Goal: Task Accomplishment & Management: Manage account settings

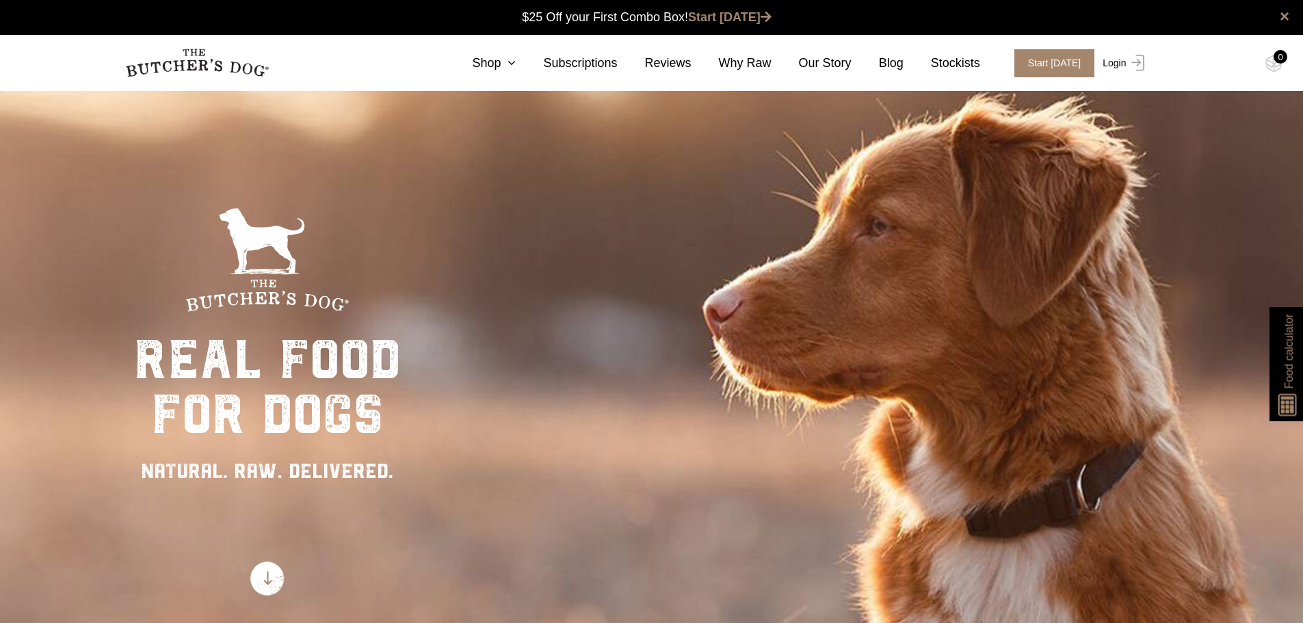
click at [1118, 62] on link "Login" at bounding box center [1122, 63] width 44 height 28
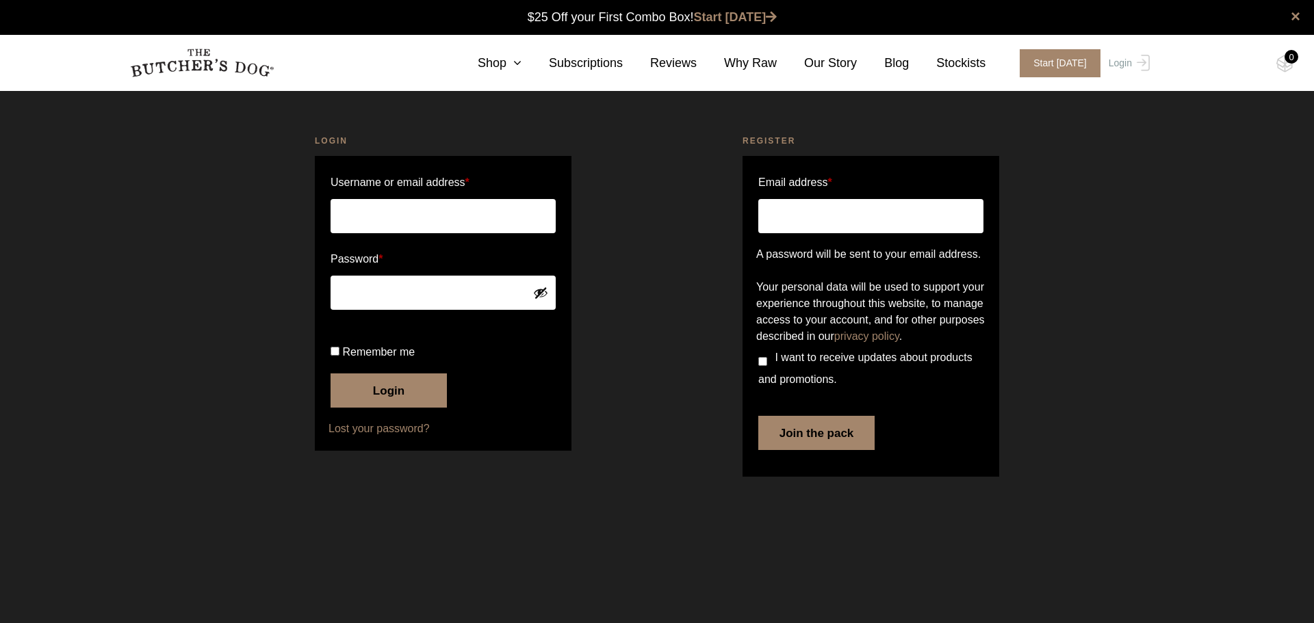
type input "kerry@hpatraining.com.au"
click at [381, 408] on button "Login" at bounding box center [388, 391] width 116 height 34
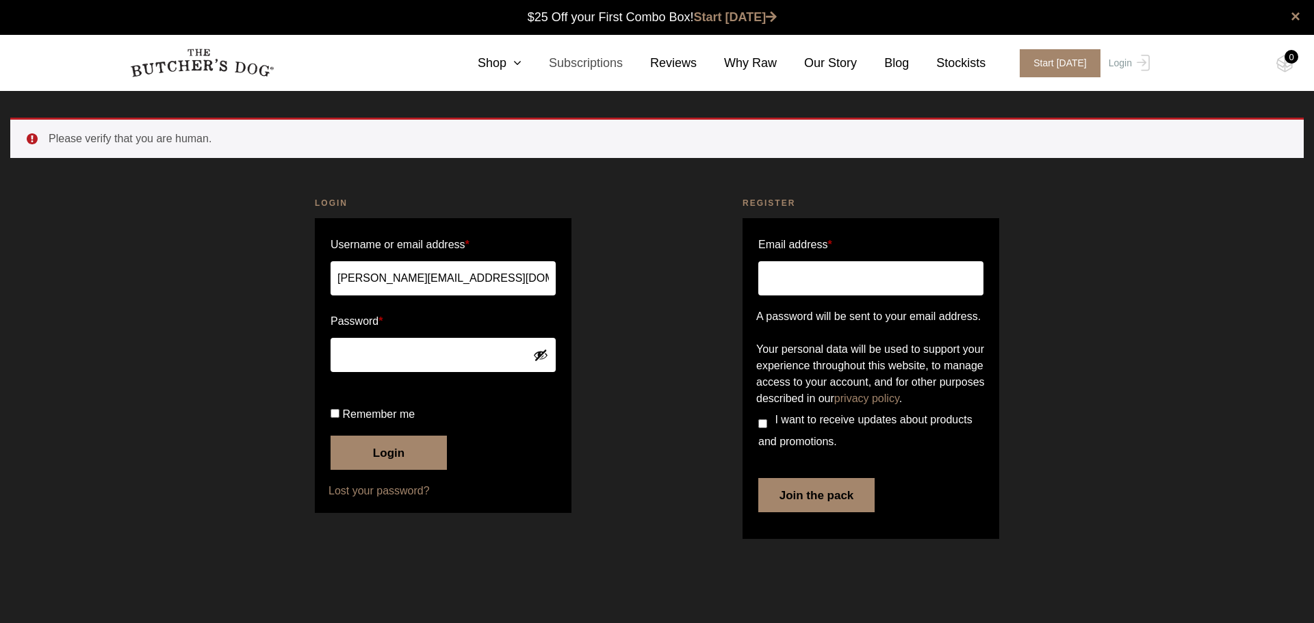
click at [619, 68] on link "Subscriptions" at bounding box center [571, 63] width 101 height 18
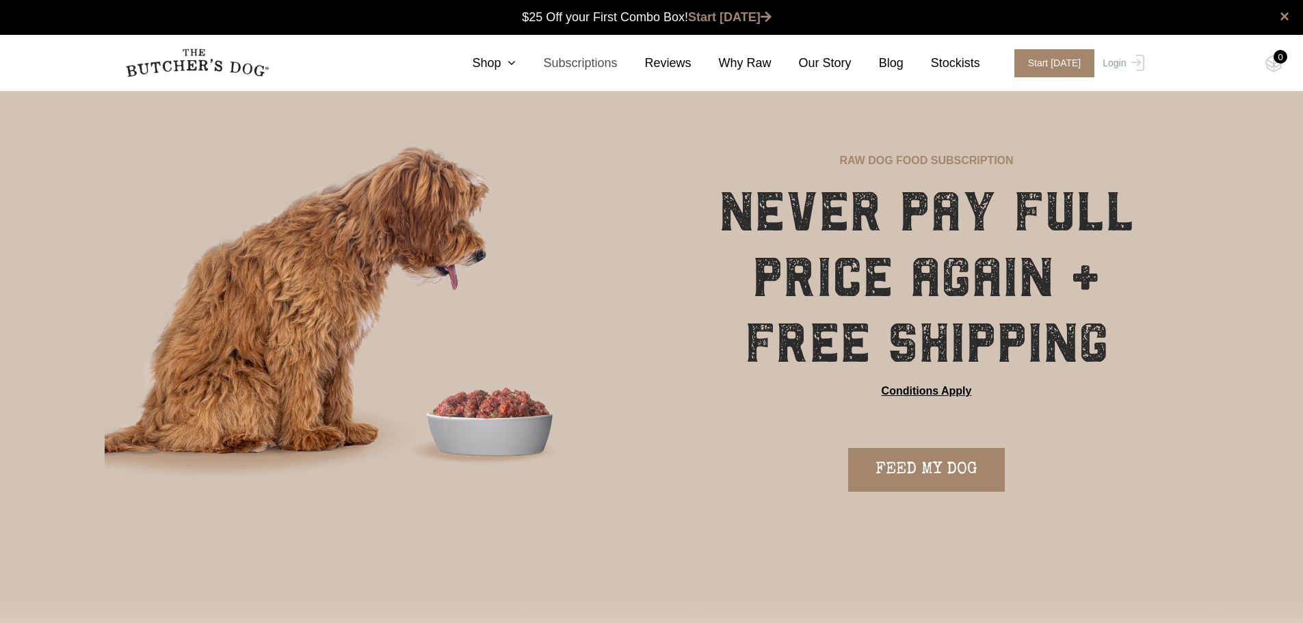
click at [583, 60] on link "Subscriptions" at bounding box center [566, 63] width 101 height 18
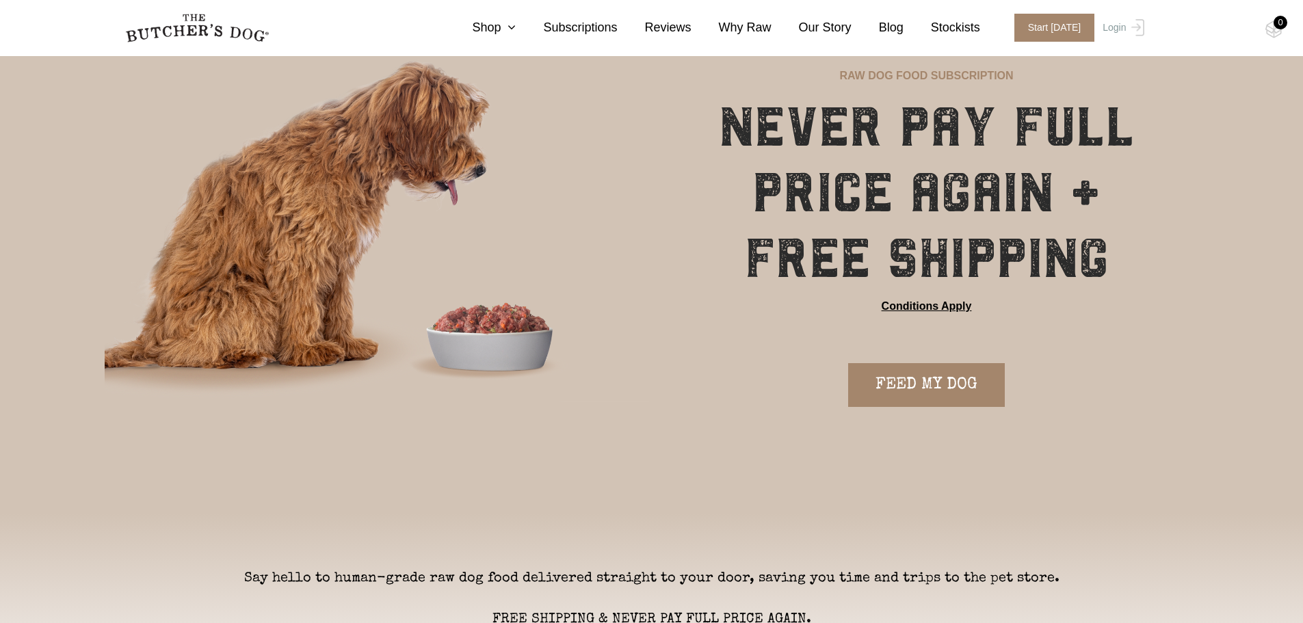
scroll to position [68, 0]
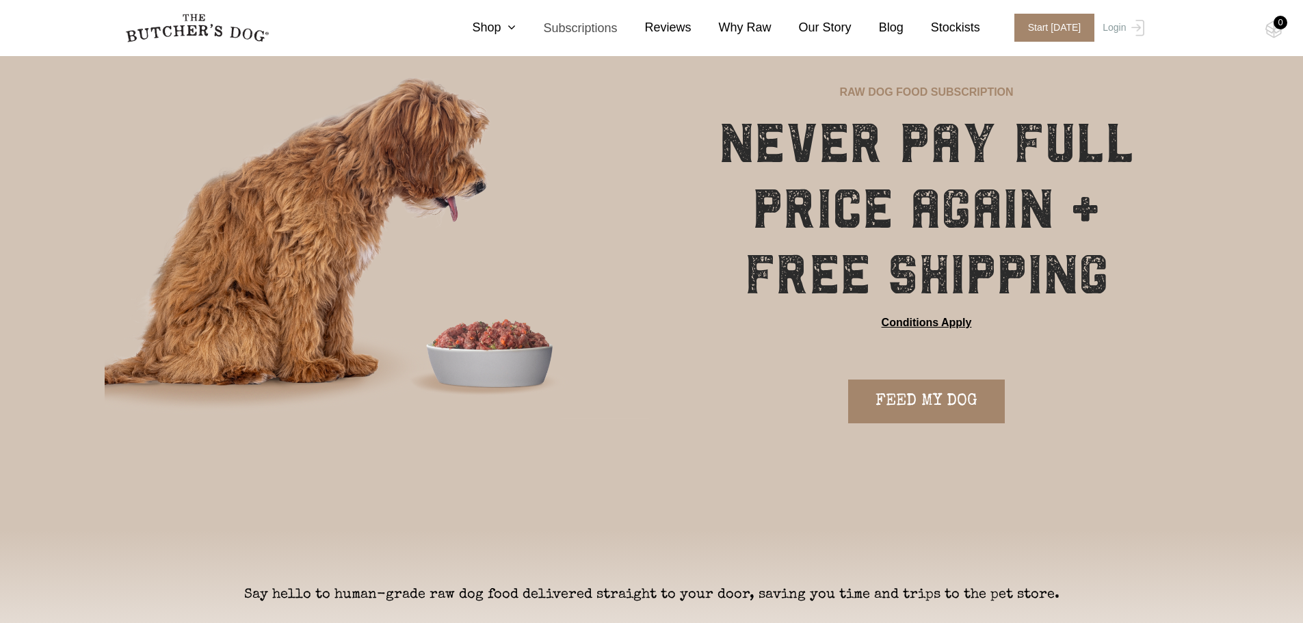
click at [602, 25] on link "Subscriptions" at bounding box center [566, 28] width 101 height 18
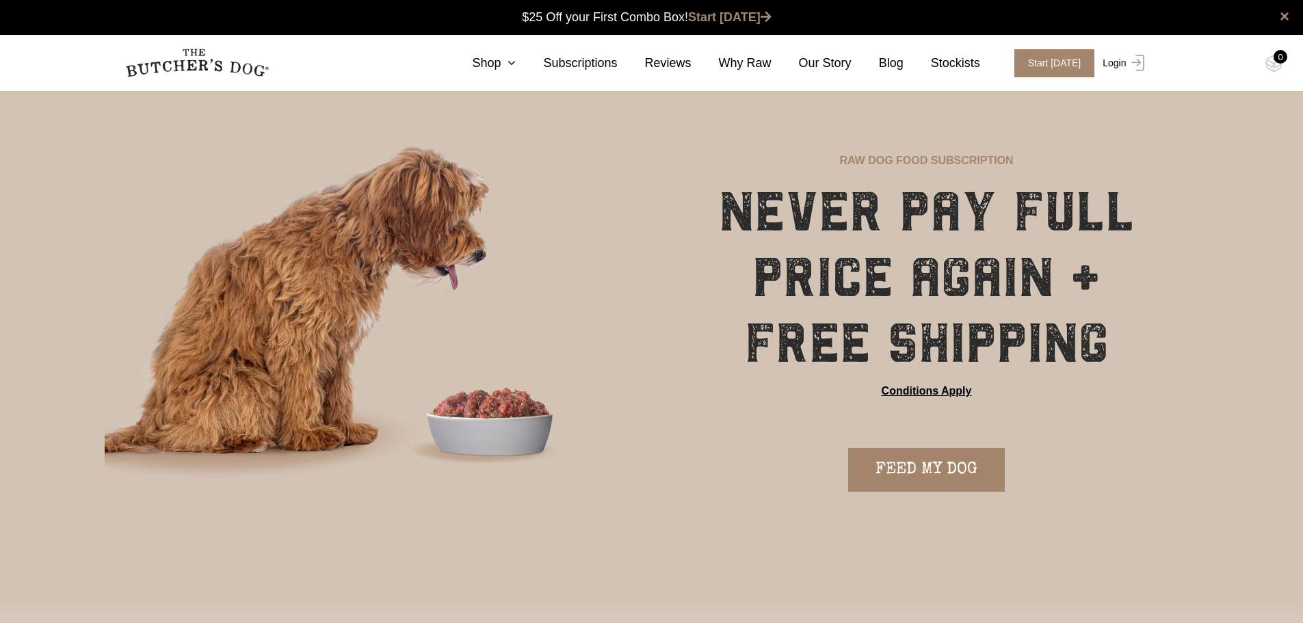
click at [1114, 60] on link "Login" at bounding box center [1122, 63] width 44 height 28
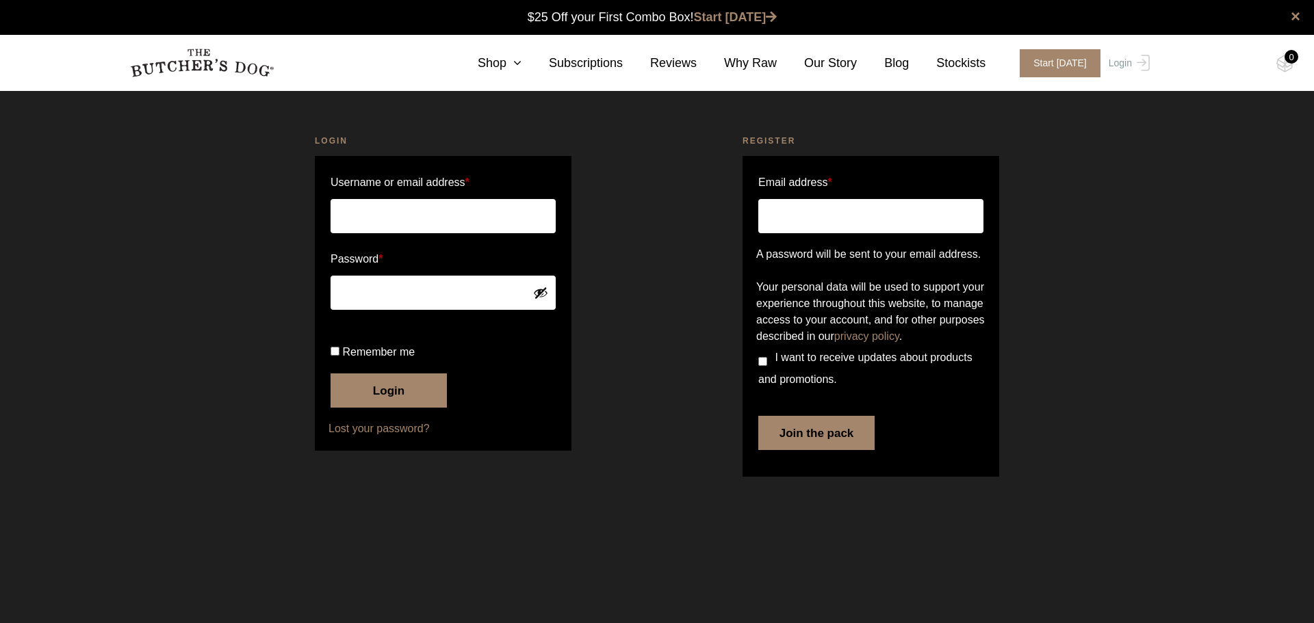
type input "[PERSON_NAME][EMAIL_ADDRESS][DOMAIN_NAME]"
click at [401, 408] on button "Login" at bounding box center [388, 391] width 116 height 34
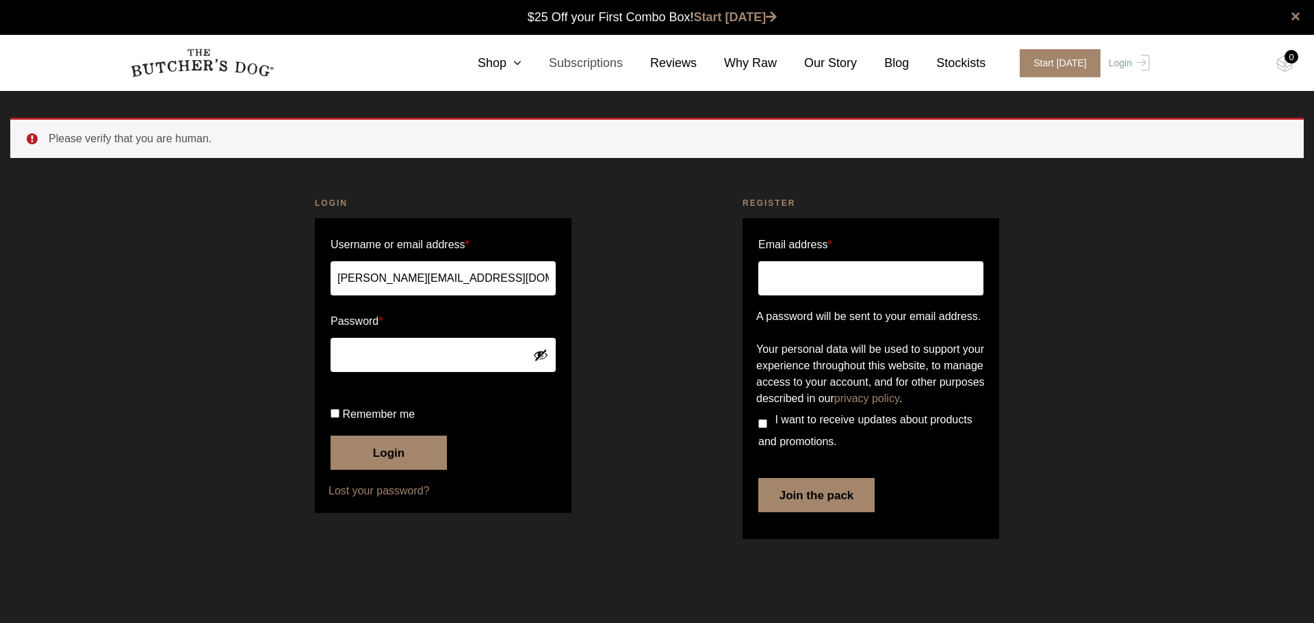
click at [607, 57] on link "Subscriptions" at bounding box center [571, 63] width 101 height 18
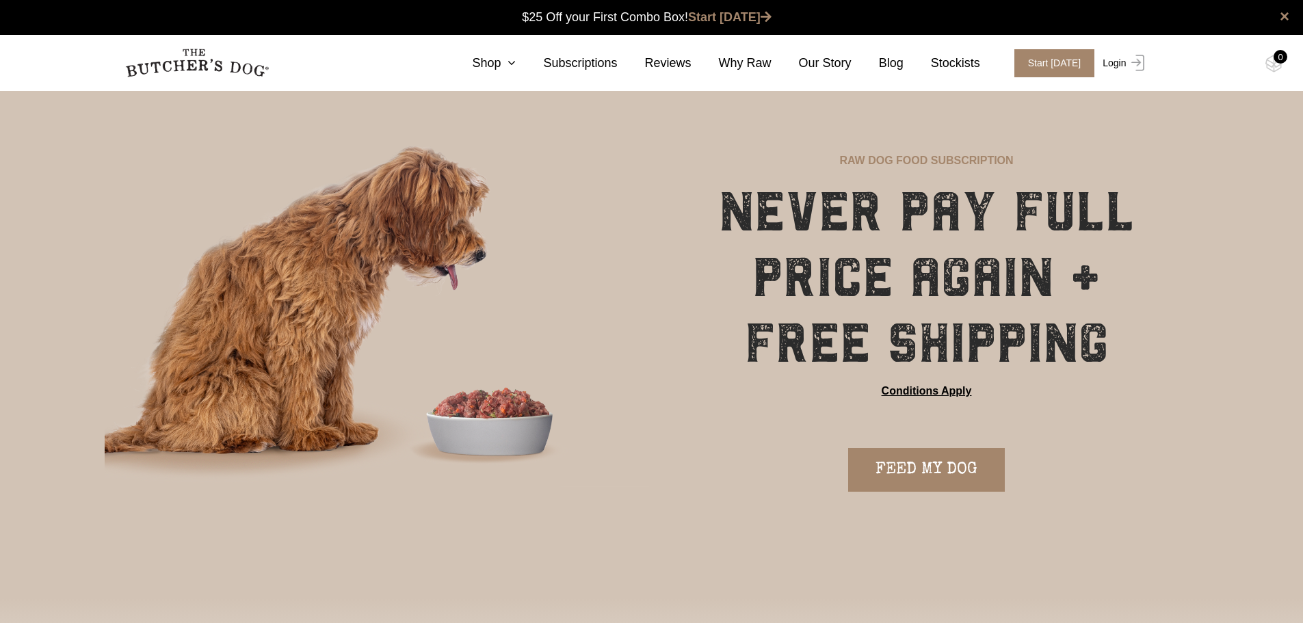
click at [1106, 61] on link "Login" at bounding box center [1122, 63] width 44 height 28
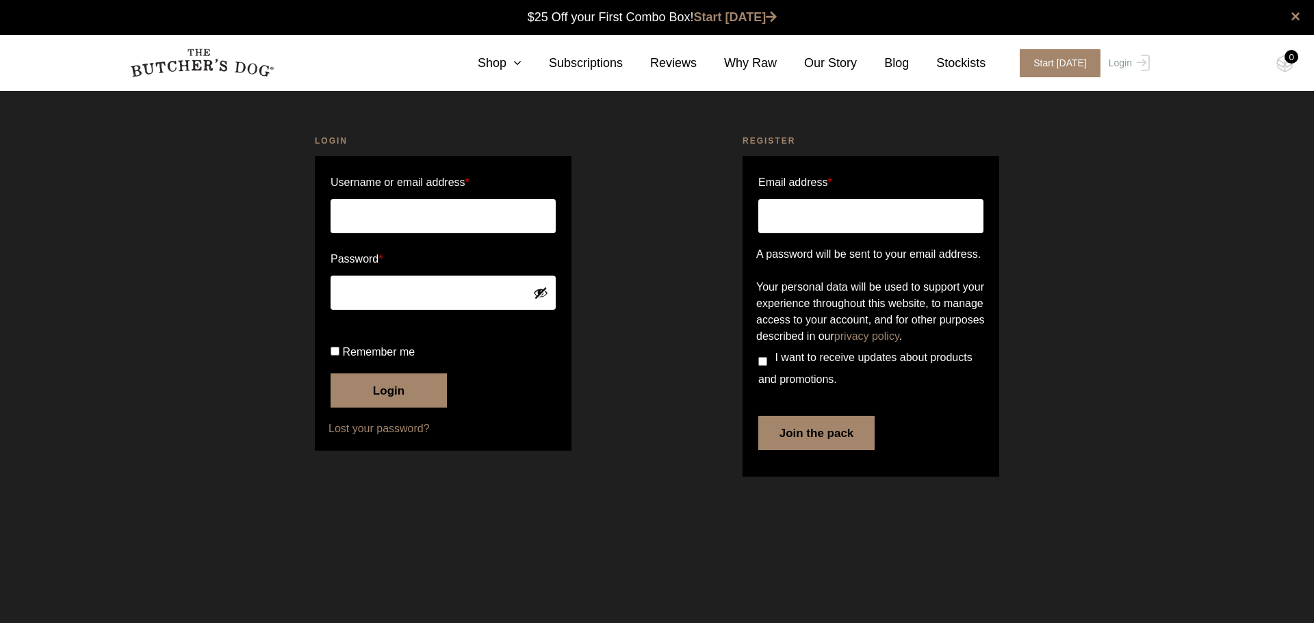
type input "[PERSON_NAME][EMAIL_ADDRESS][DOMAIN_NAME]"
click at [364, 408] on button "Login" at bounding box center [388, 391] width 116 height 34
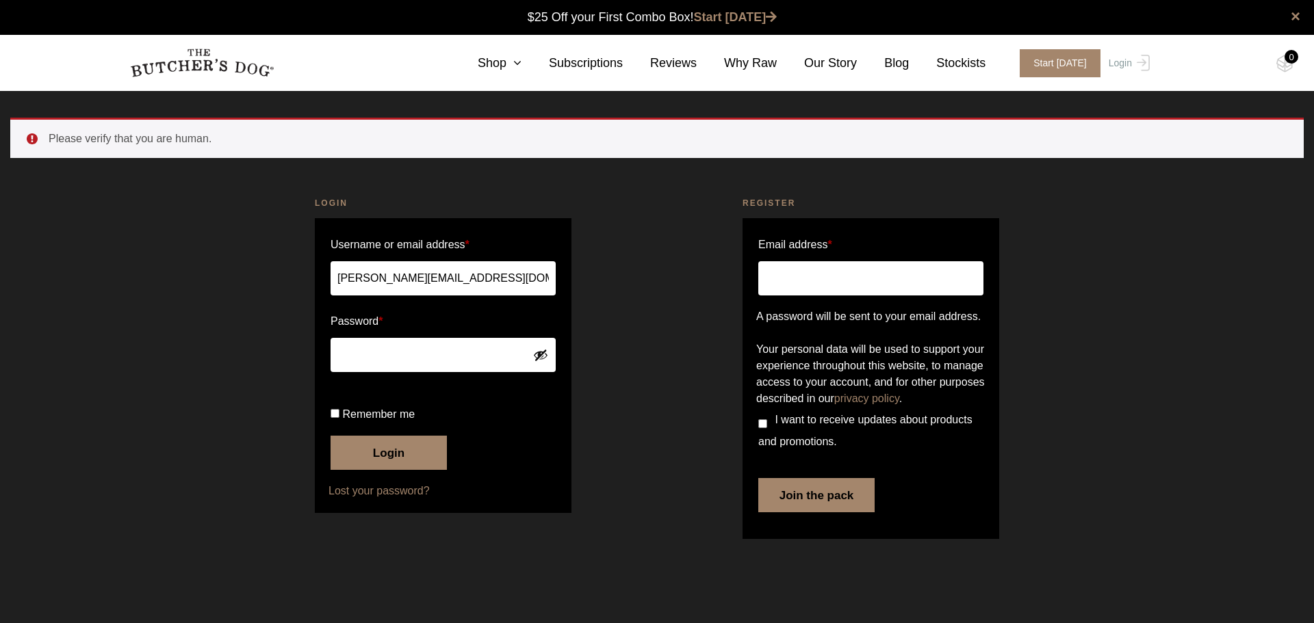
click at [337, 418] on input "Remember me" at bounding box center [334, 413] width 9 height 9
checkbox input "true"
click at [407, 470] on button "Login" at bounding box center [388, 453] width 116 height 34
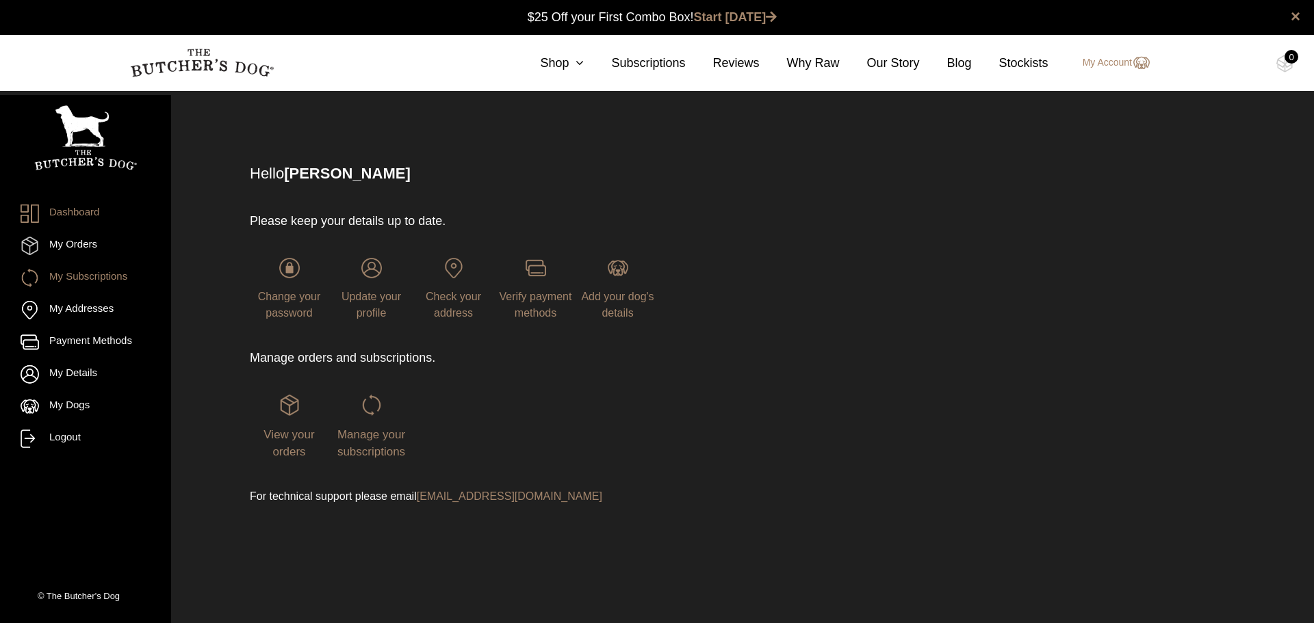
click at [103, 277] on link "My Subscriptions" at bounding box center [86, 278] width 130 height 18
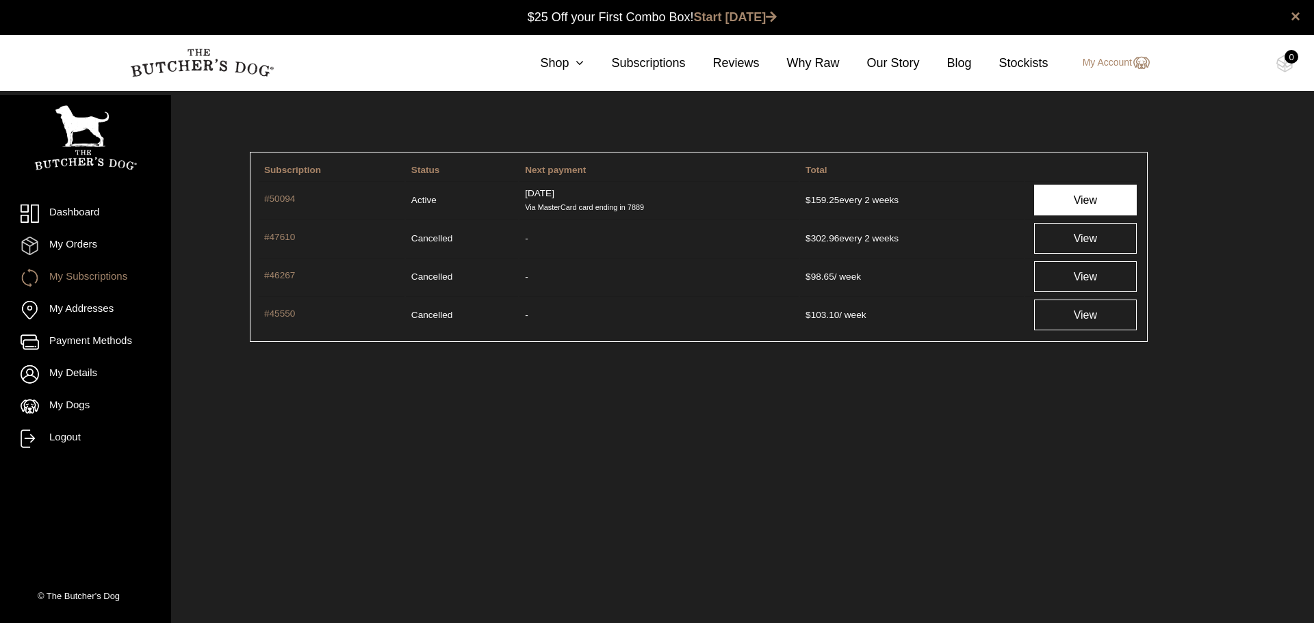
click at [1072, 192] on link "View" at bounding box center [1085, 200] width 103 height 31
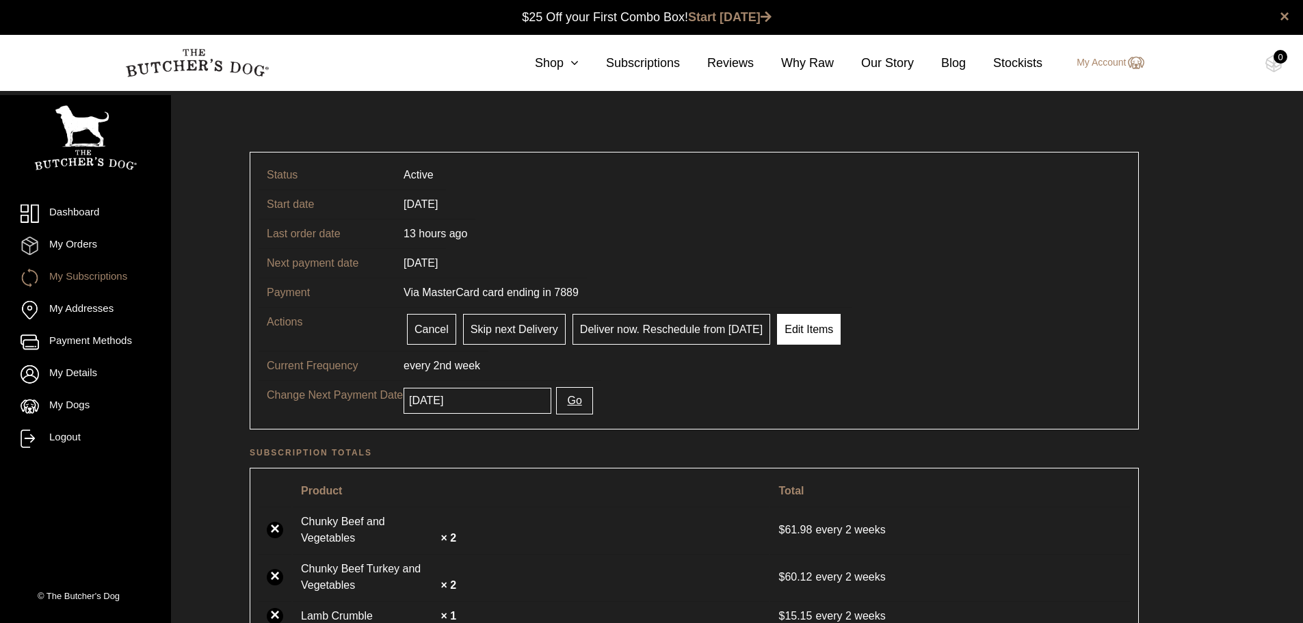
click at [803, 334] on link "Edit Items" at bounding box center [809, 329] width 64 height 31
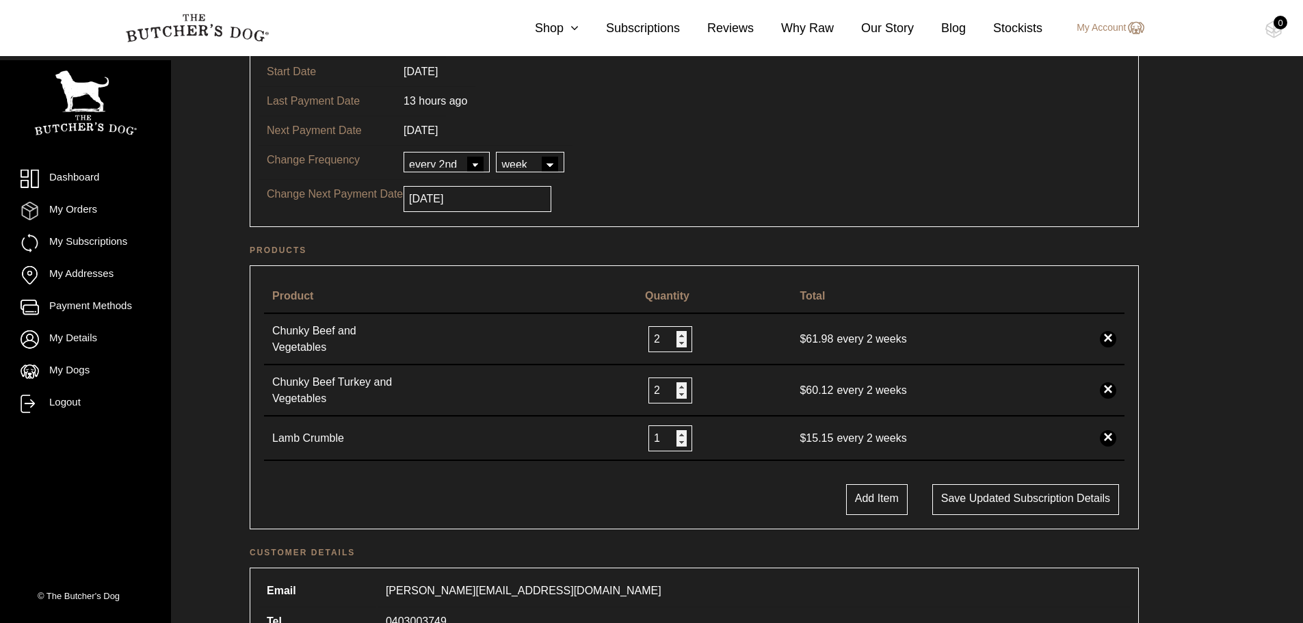
scroll to position [137, 0]
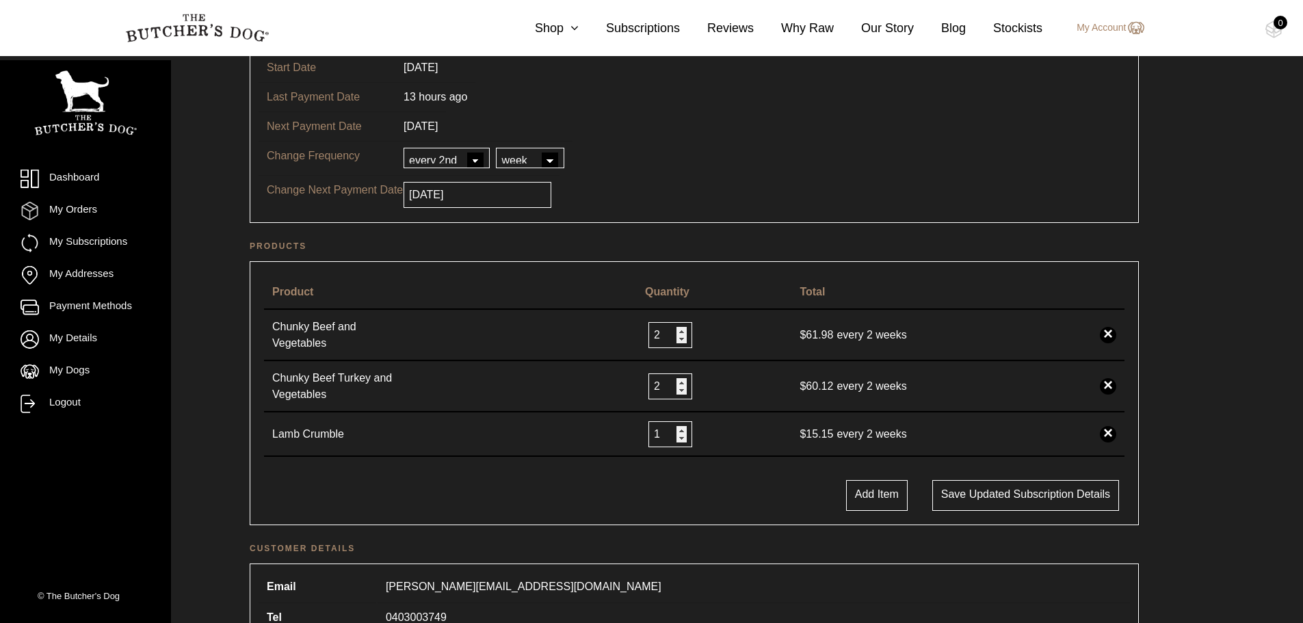
drag, startPoint x: 889, startPoint y: 499, endPoint x: 877, endPoint y: 495, distance: 12.3
click at [889, 498] on button "Add Item" at bounding box center [877, 495] width 62 height 31
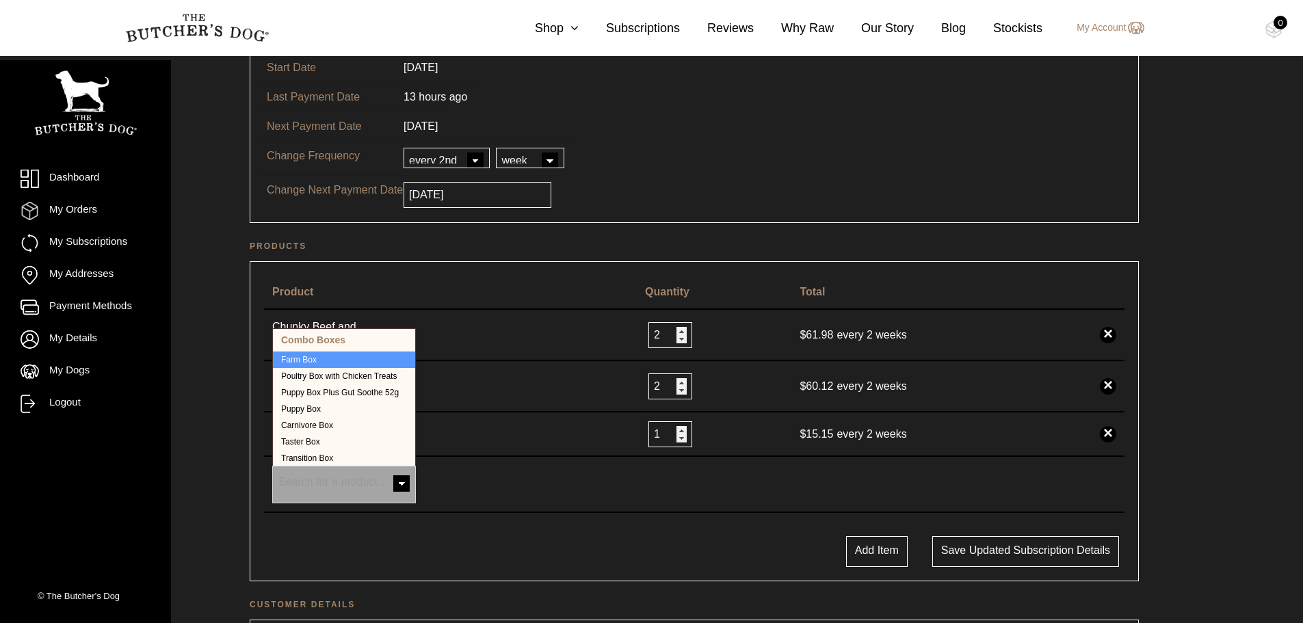
click at [403, 484] on span at bounding box center [401, 484] width 27 height 27
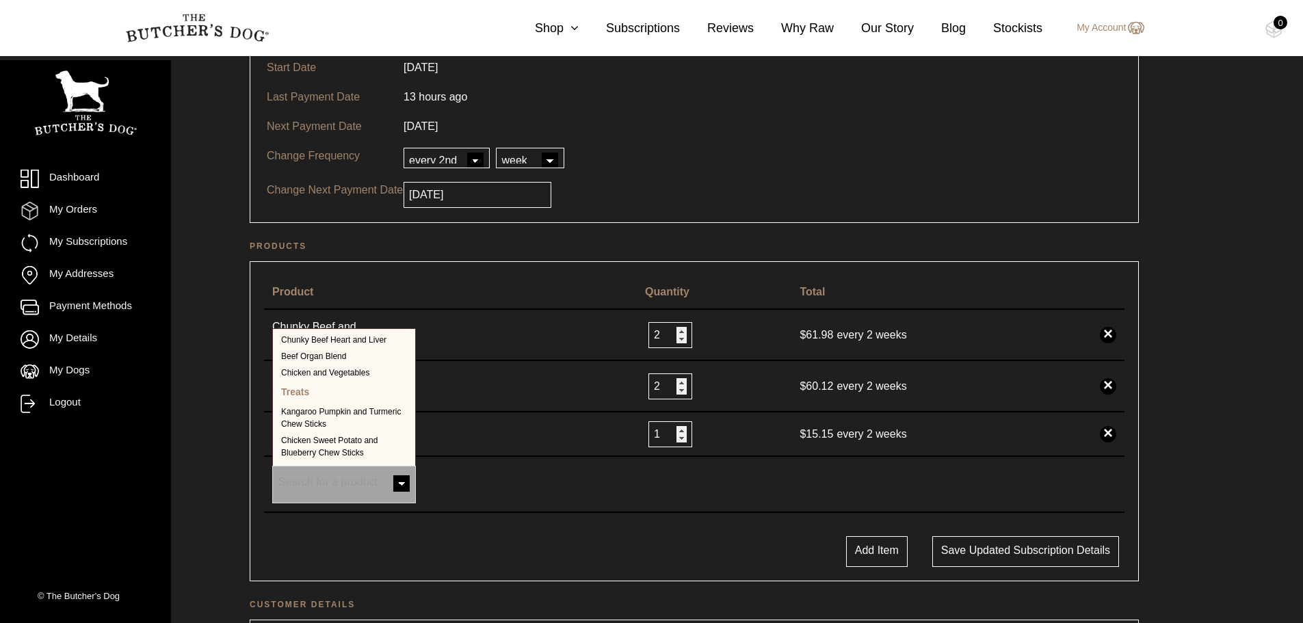
scroll to position [392, 0]
select select "40378"
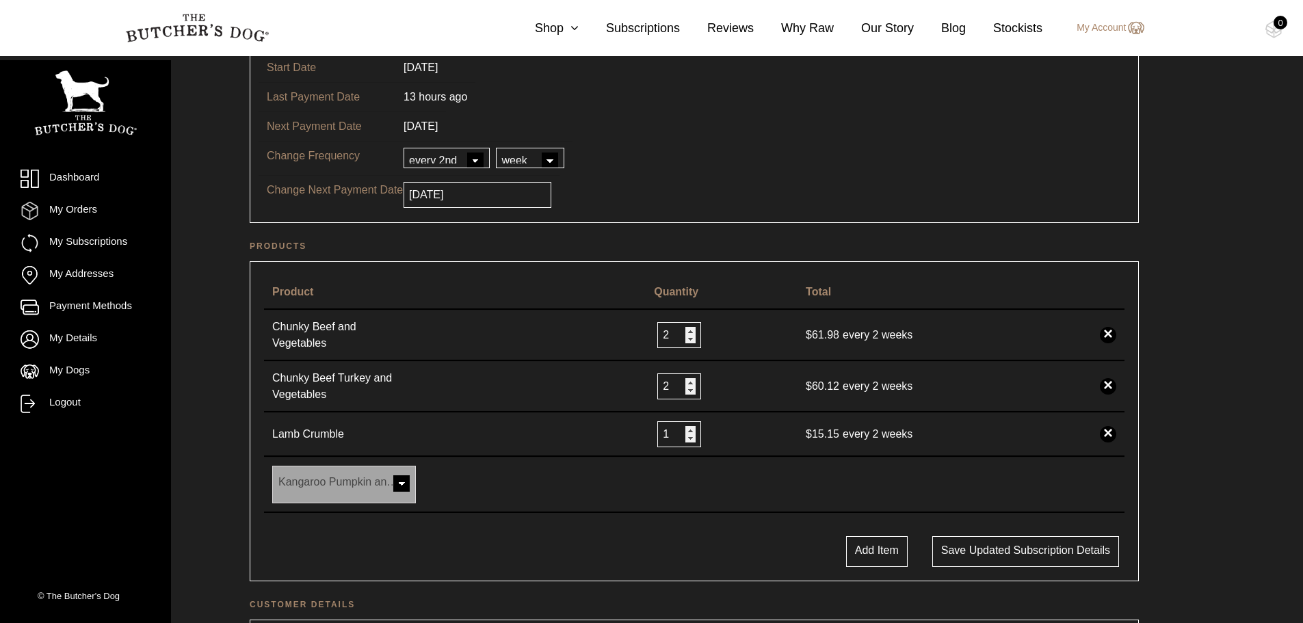
select select
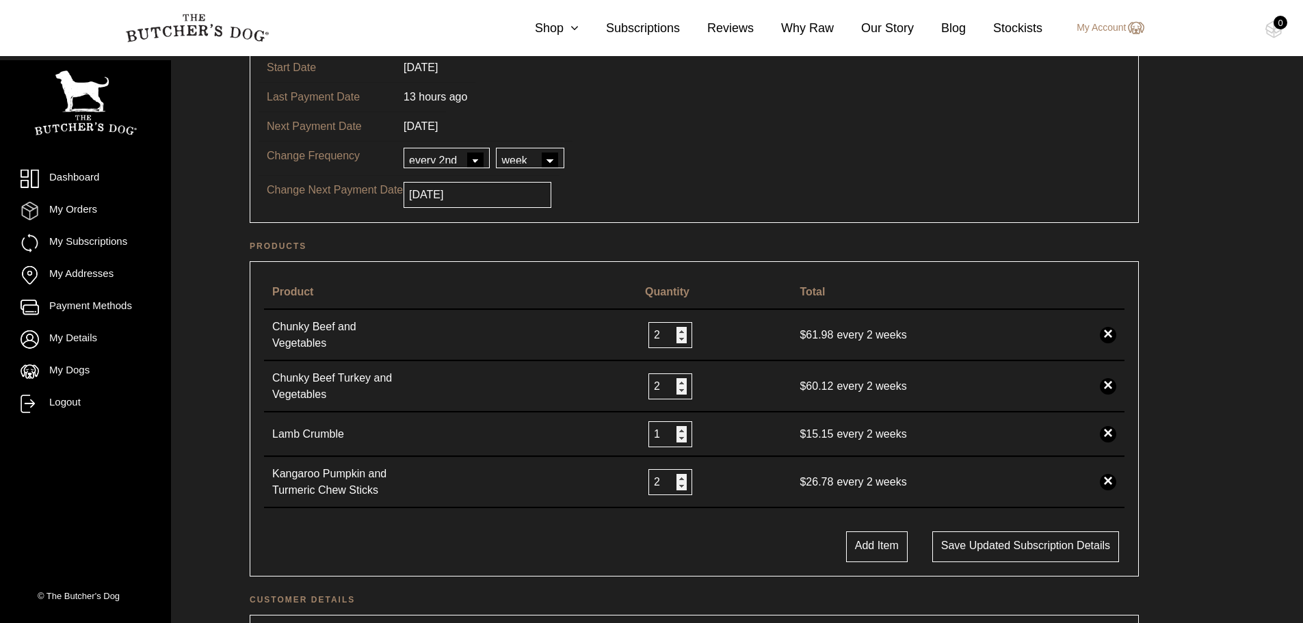
type input "2"
click at [682, 476] on input "2" at bounding box center [671, 482] width 44 height 26
click at [887, 547] on button "Add Item" at bounding box center [877, 547] width 62 height 31
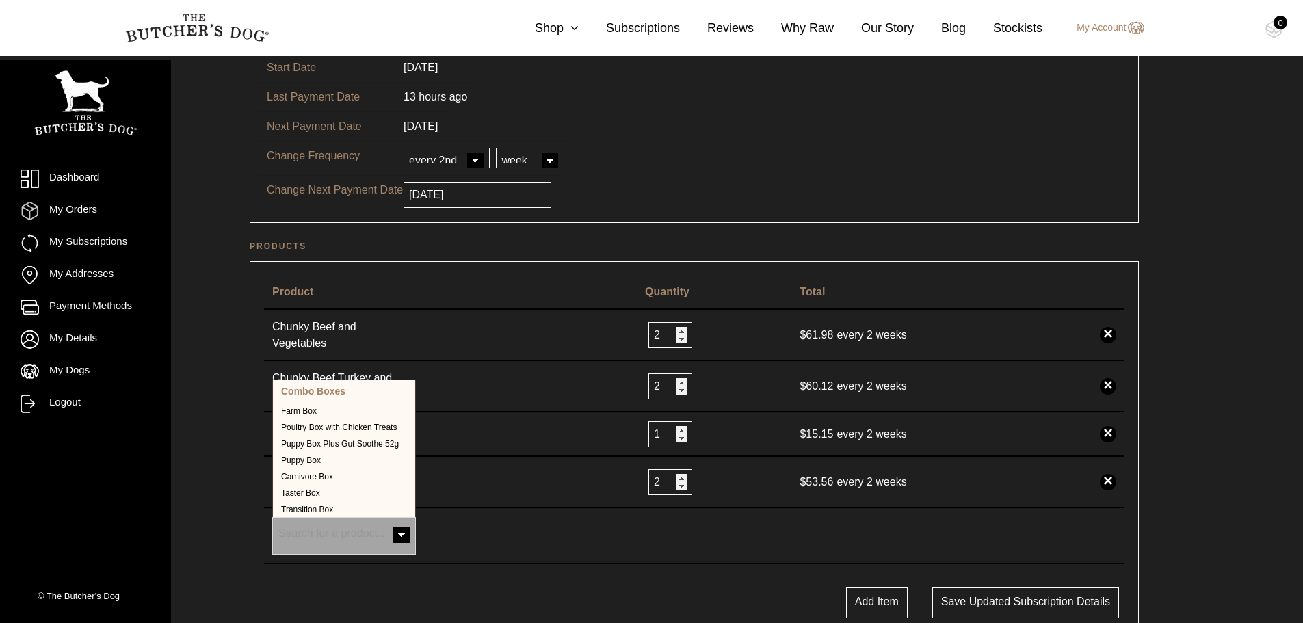
click at [400, 532] on span at bounding box center [401, 536] width 27 height 27
select select "39894"
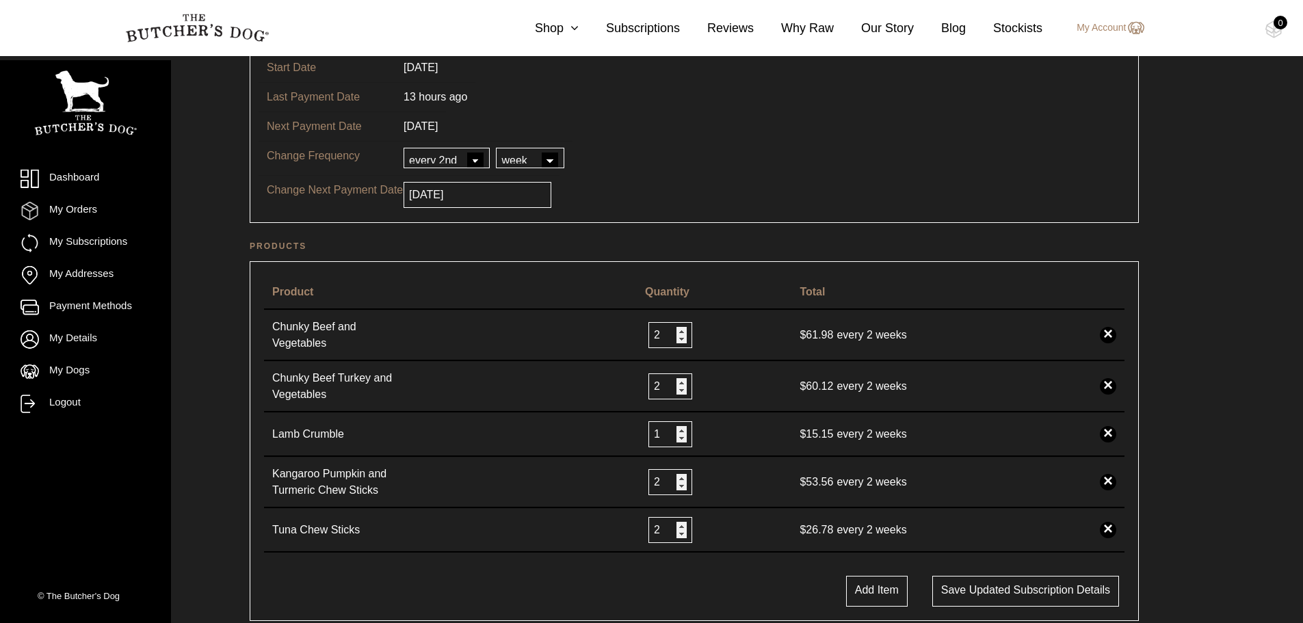
click at [682, 523] on input "2" at bounding box center [671, 530] width 44 height 26
click at [682, 523] on input "3" at bounding box center [671, 530] width 44 height 26
type input "4"
click at [682, 523] on input "4" at bounding box center [671, 530] width 44 height 26
type input "2"
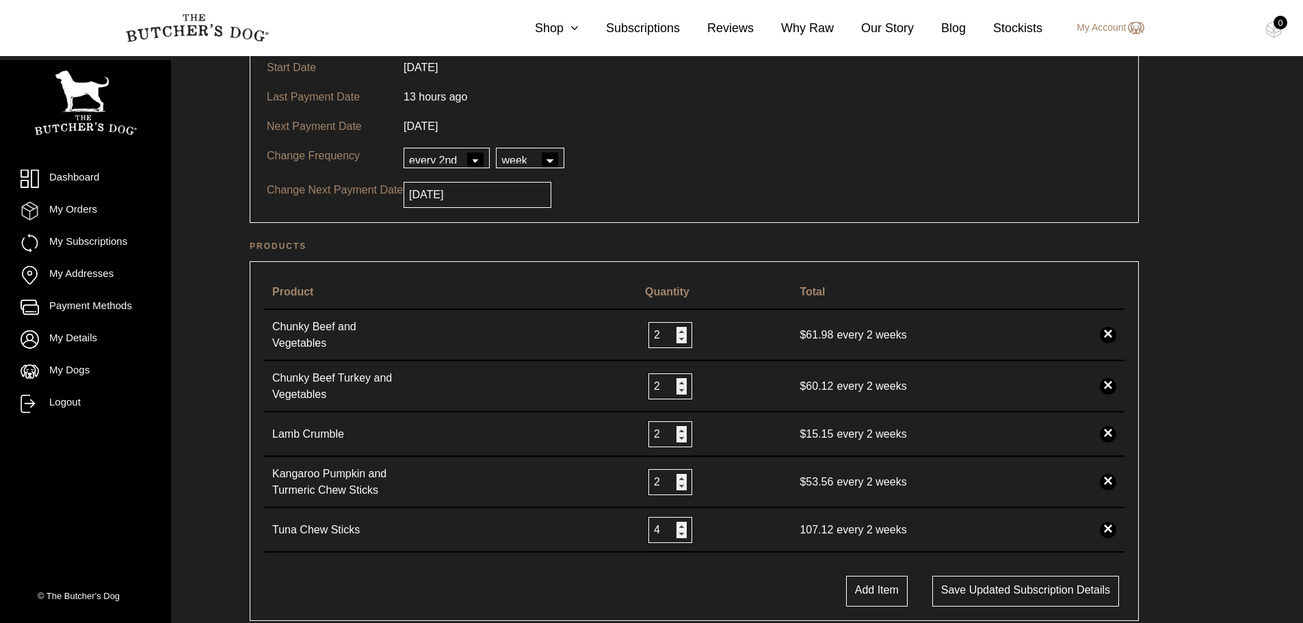
click at [683, 428] on input "2" at bounding box center [671, 434] width 44 height 26
click at [870, 590] on button "Add Item" at bounding box center [877, 591] width 62 height 31
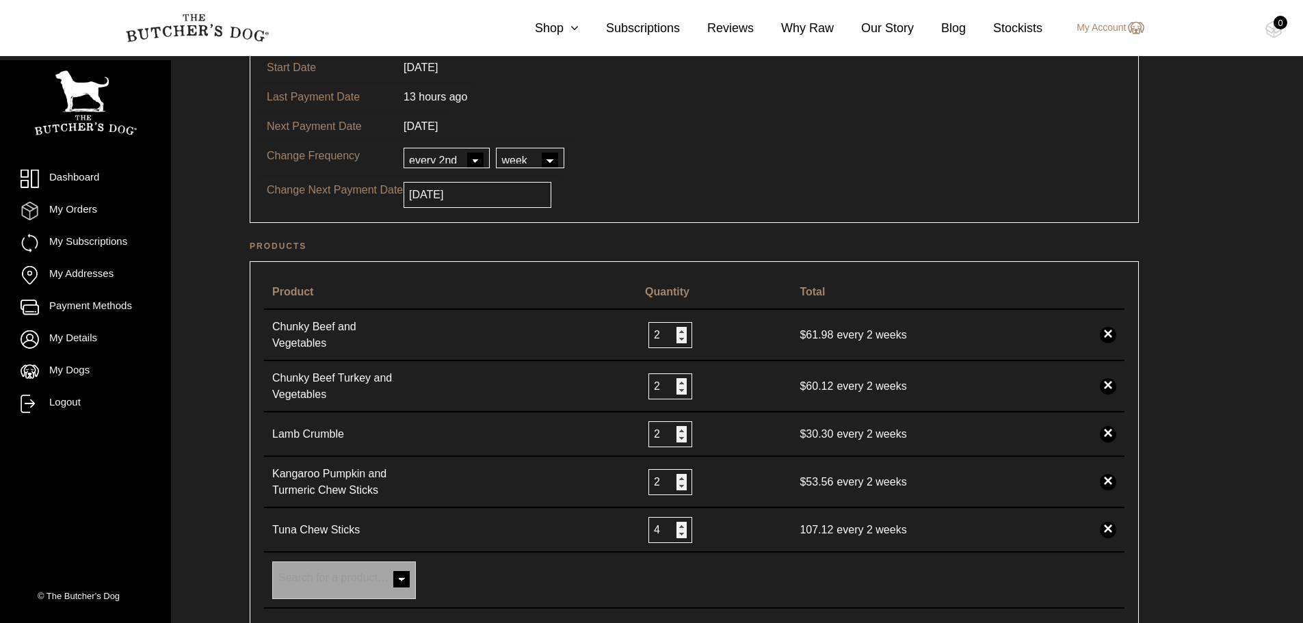
click at [400, 579] on span at bounding box center [401, 580] width 27 height 27
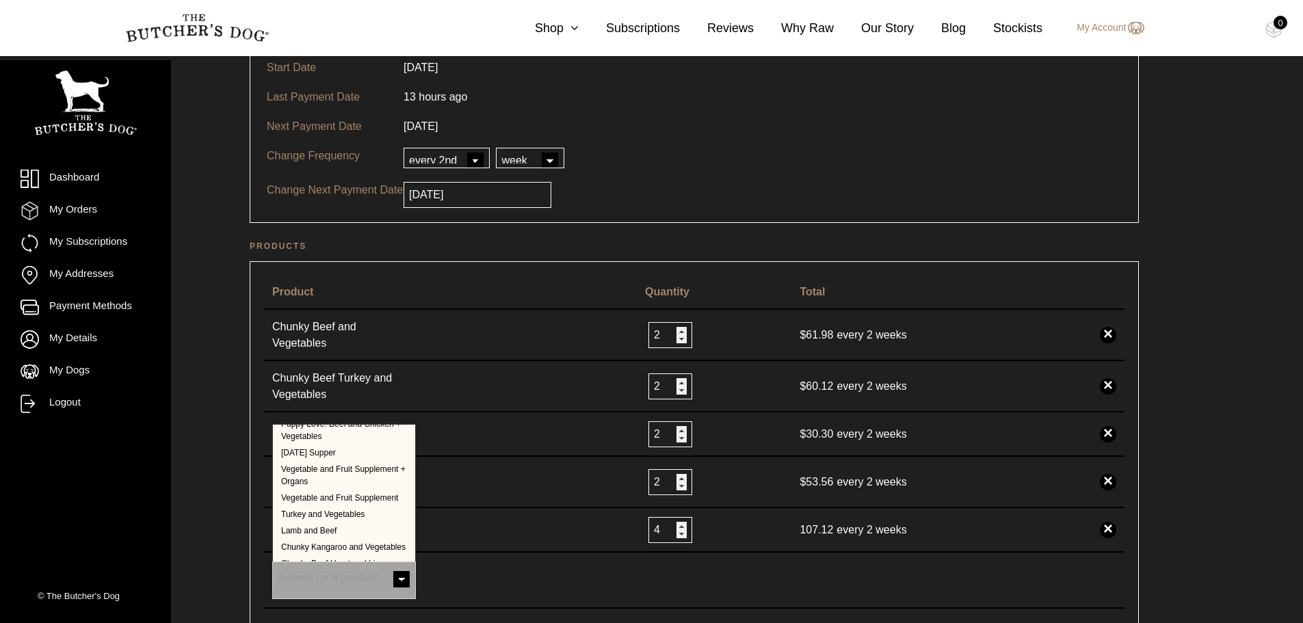
scroll to position [260, 0]
select select "249"
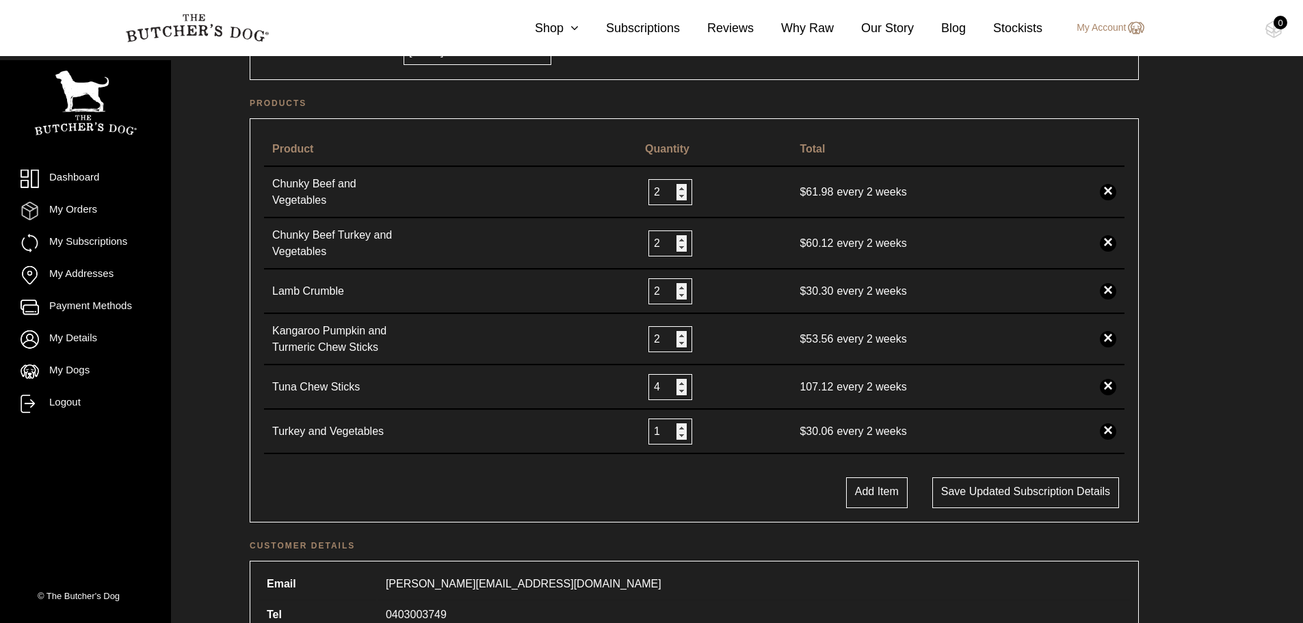
scroll to position [342, 0]
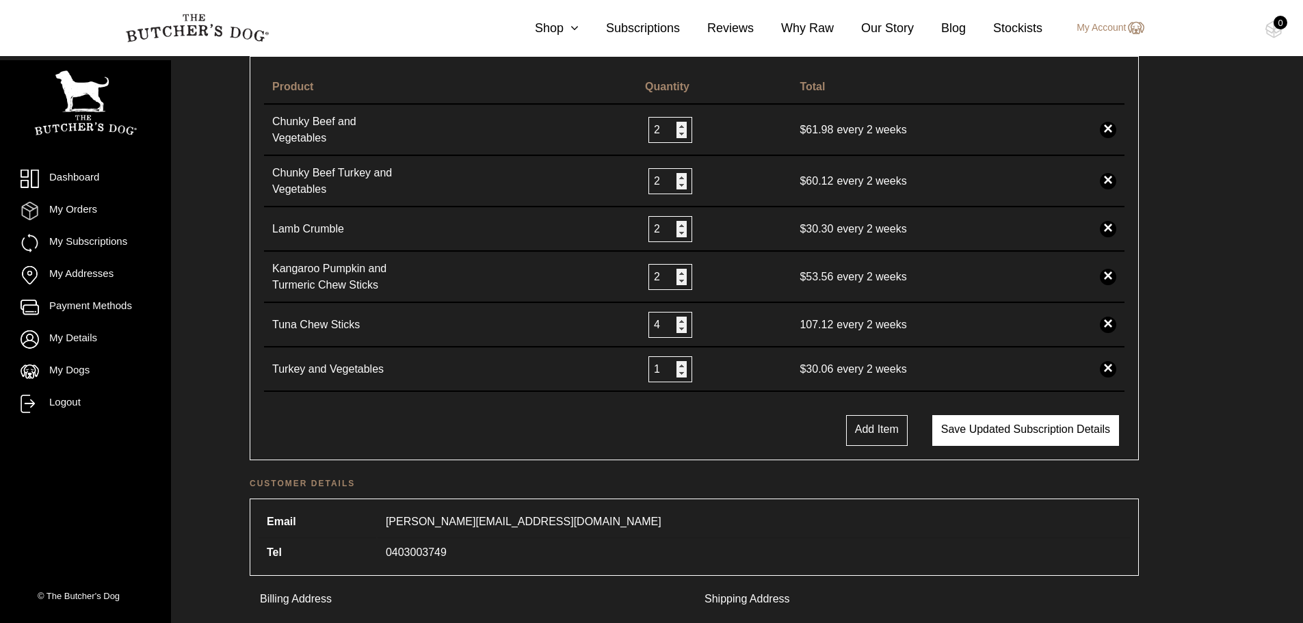
click at [980, 428] on button "Save updated subscription details" at bounding box center [1026, 430] width 187 height 31
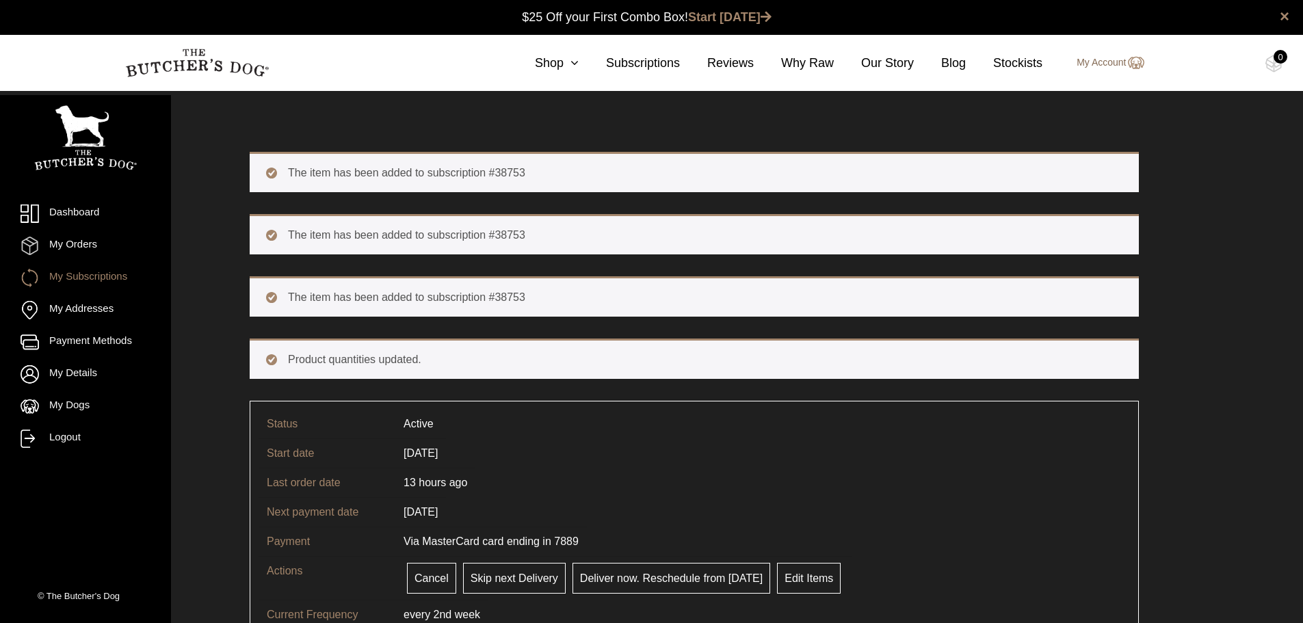
click at [1100, 61] on link "My Account" at bounding box center [1103, 63] width 81 height 16
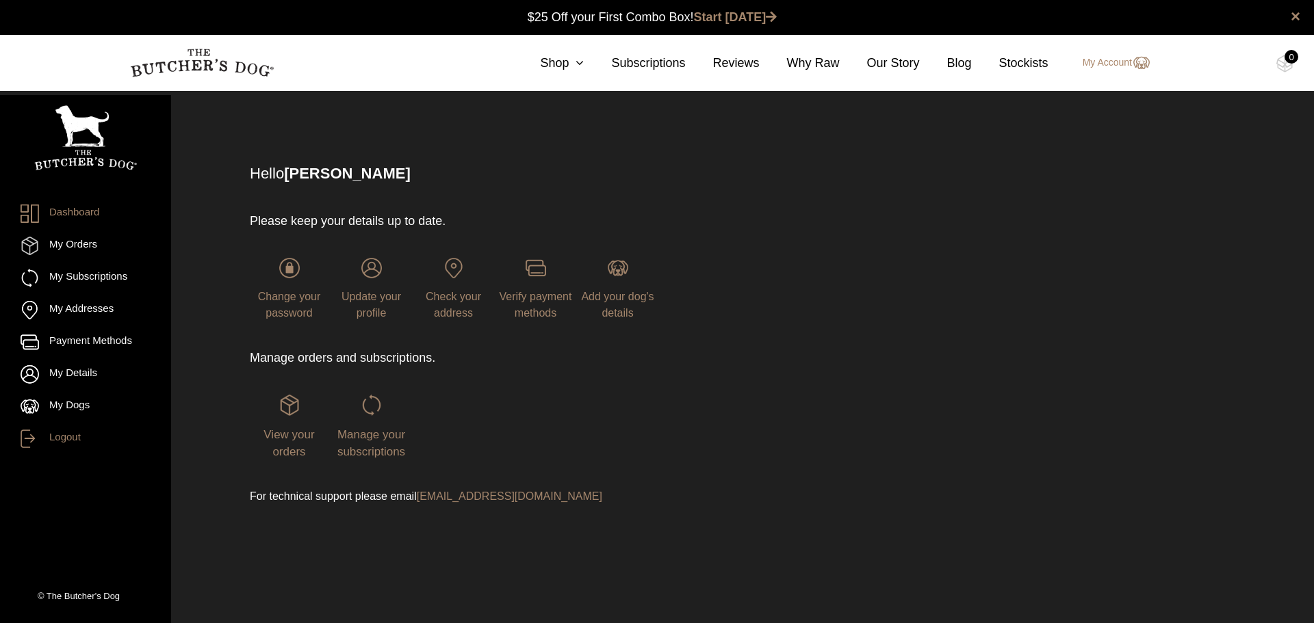
click at [60, 437] on link "Logout" at bounding box center [86, 439] width 130 height 18
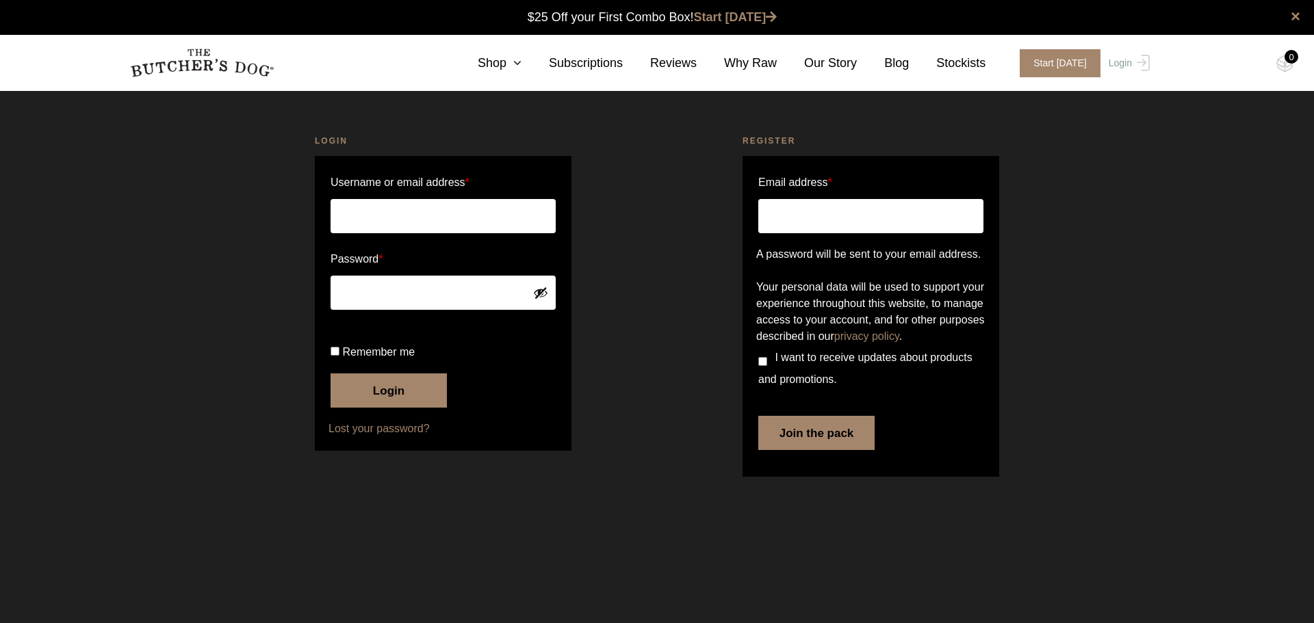
type input "[PERSON_NAME][EMAIL_ADDRESS][DOMAIN_NAME]"
